Goal: Task Accomplishment & Management: Manage account settings

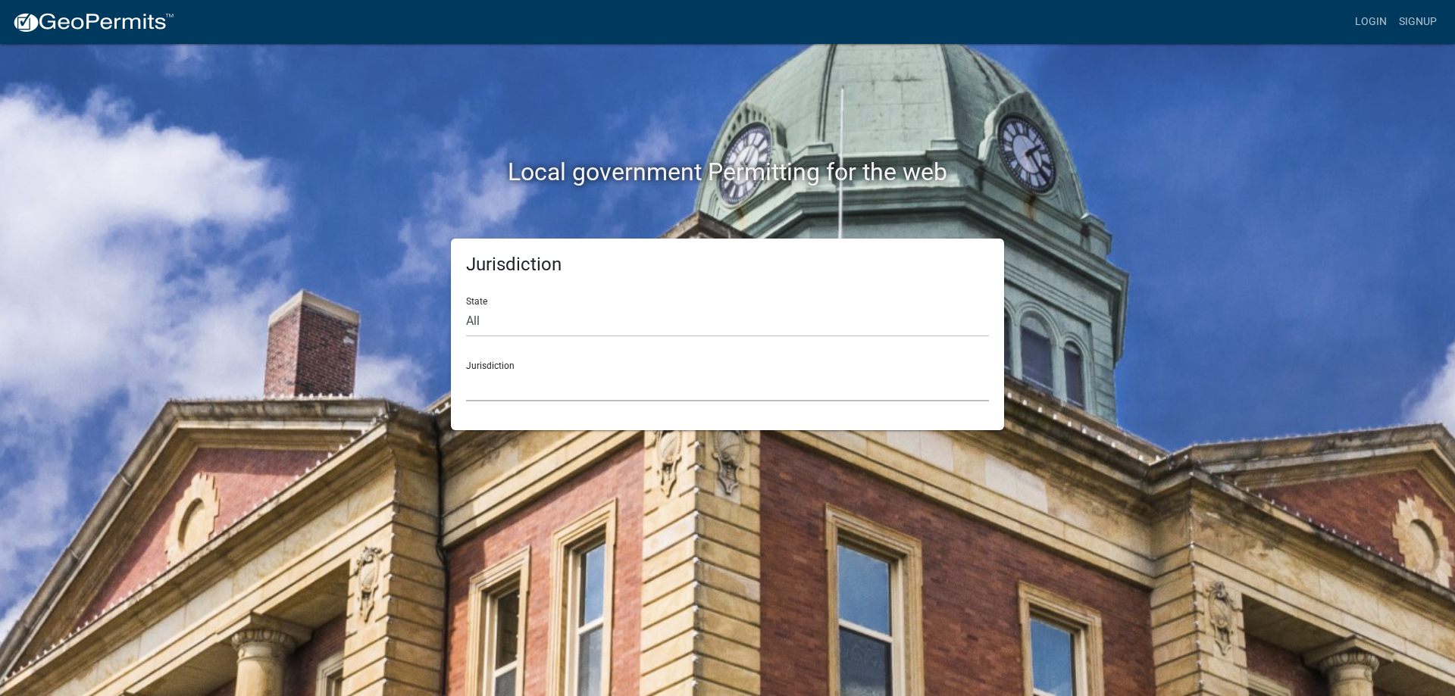
click at [474, 383] on select "[GEOGRAPHIC_DATA], [US_STATE] [GEOGRAPHIC_DATA], [US_STATE][PERSON_NAME][GEOGRA…" at bounding box center [727, 386] width 523 height 31
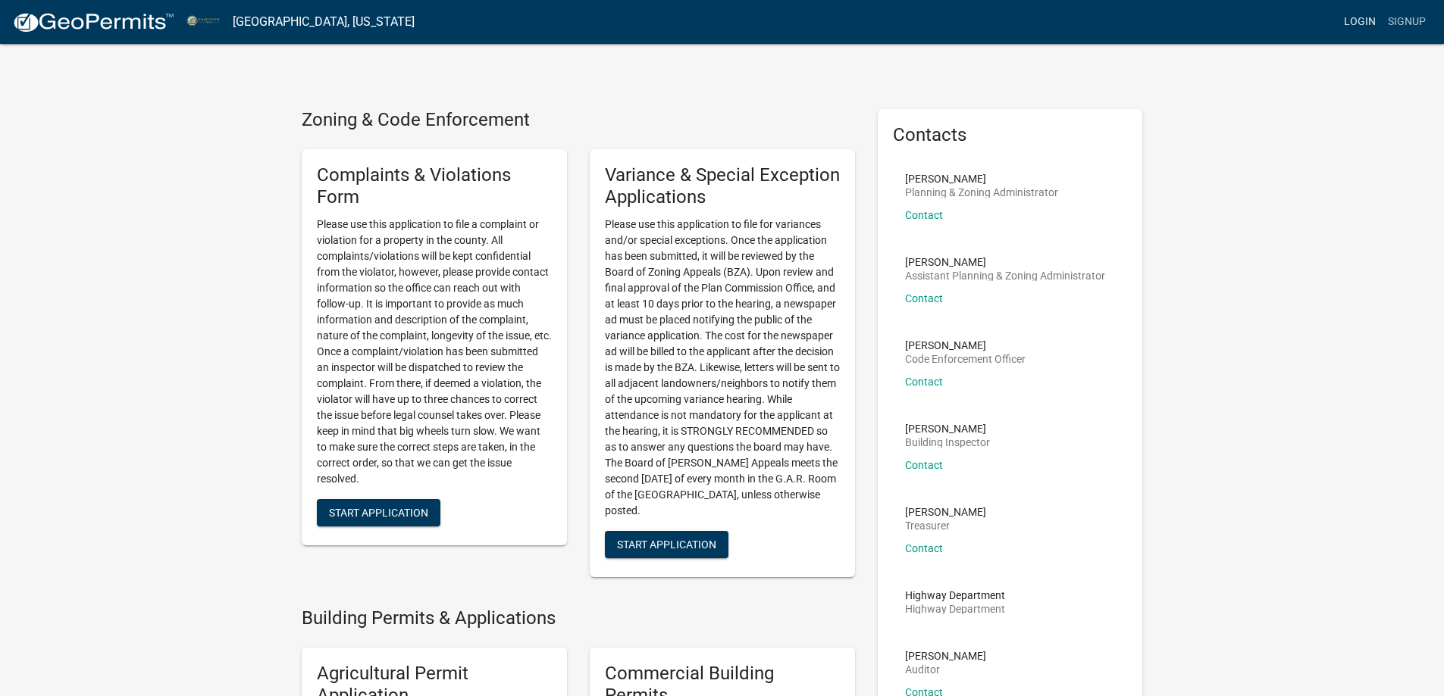
click at [1367, 26] on link "Login" at bounding box center [1360, 22] width 44 height 29
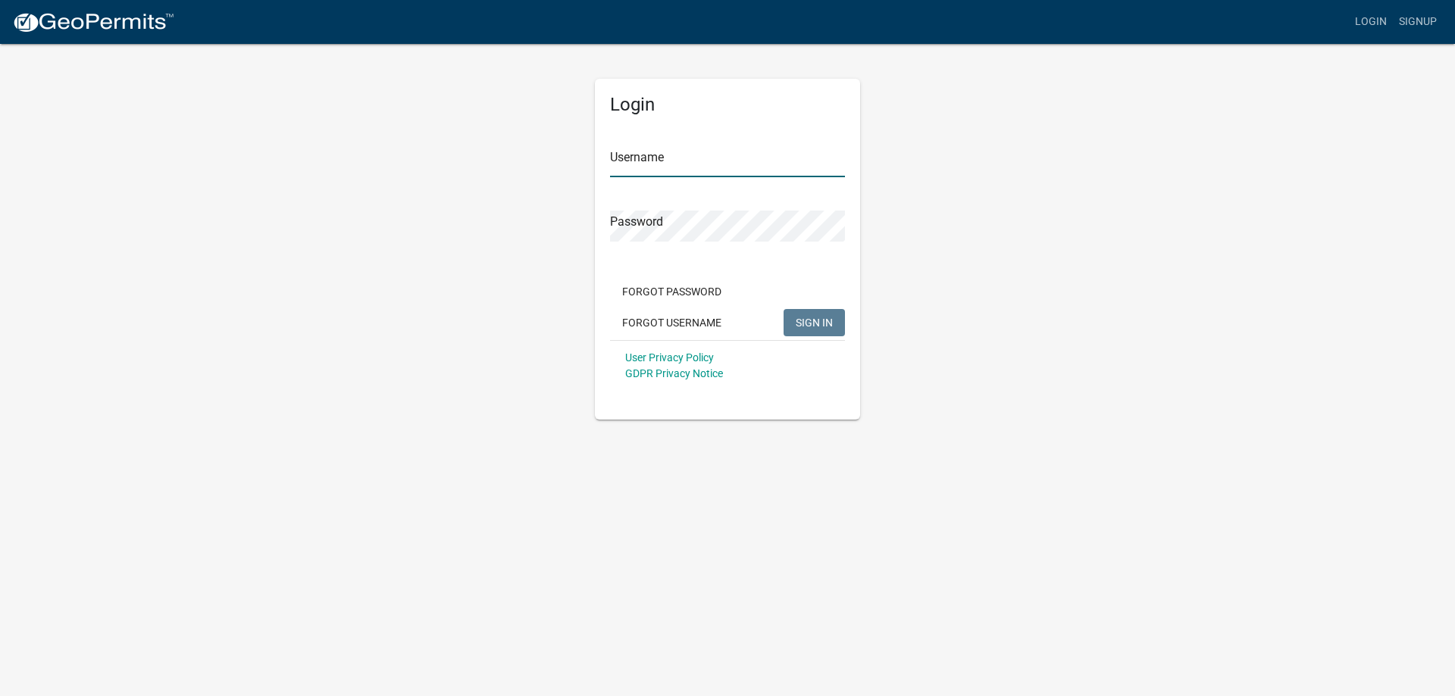
type input "[EMAIL_ADDRESS][DOMAIN_NAME]"
click at [809, 316] on span "SIGN IN" at bounding box center [814, 322] width 37 height 12
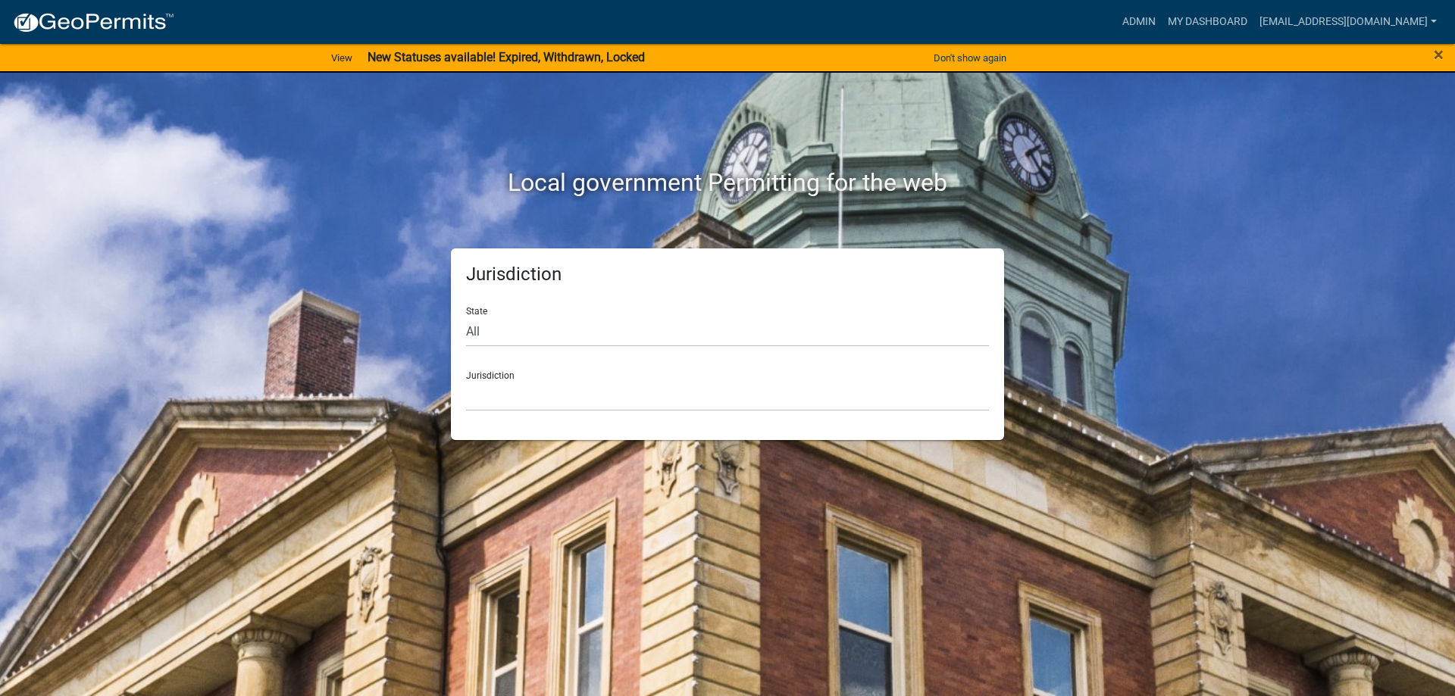
click at [515, 379] on div "Jurisdiction [GEOGRAPHIC_DATA], [US_STATE] [GEOGRAPHIC_DATA], [US_STATE][PERSON…" at bounding box center [727, 385] width 523 height 52
click at [489, 392] on select "[GEOGRAPHIC_DATA], [US_STATE] [GEOGRAPHIC_DATA], [US_STATE][PERSON_NAME][GEOGRA…" at bounding box center [727, 395] width 523 height 31
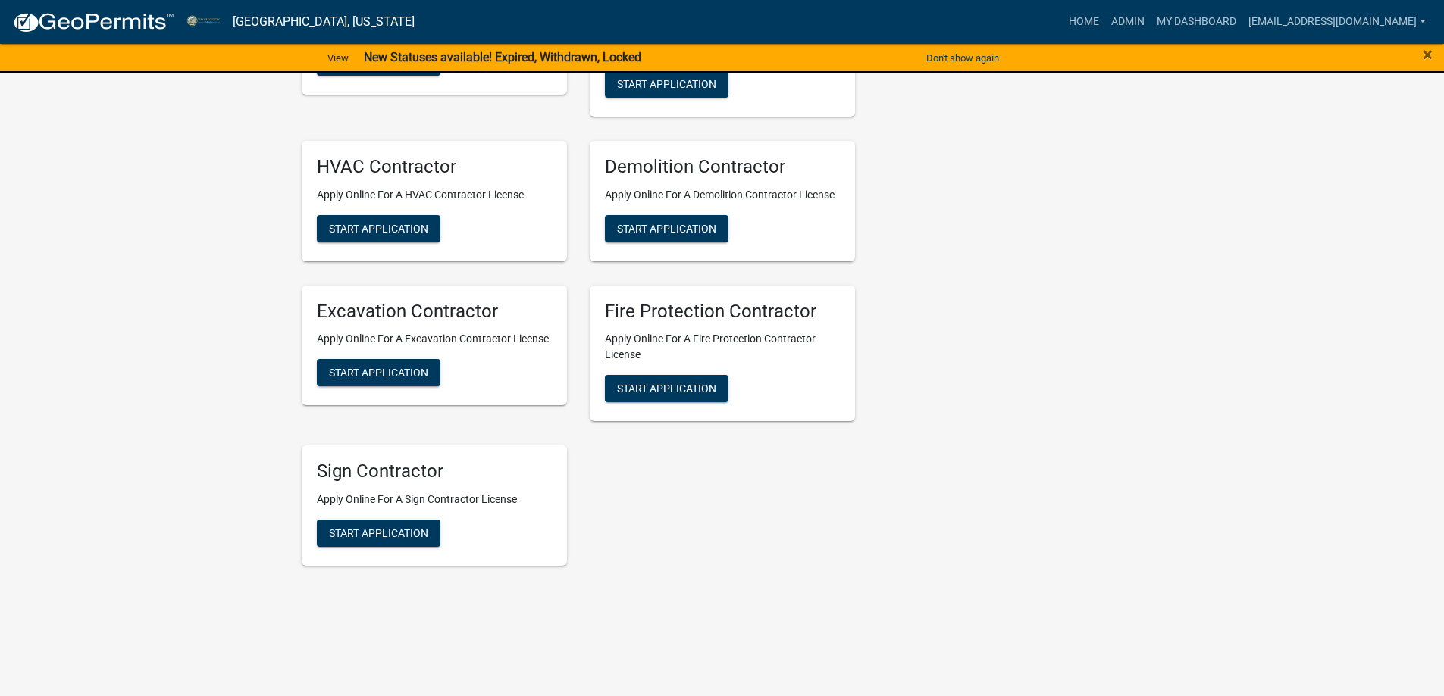
scroll to position [3465, 0]
